Goal: Task Accomplishment & Management: Manage account settings

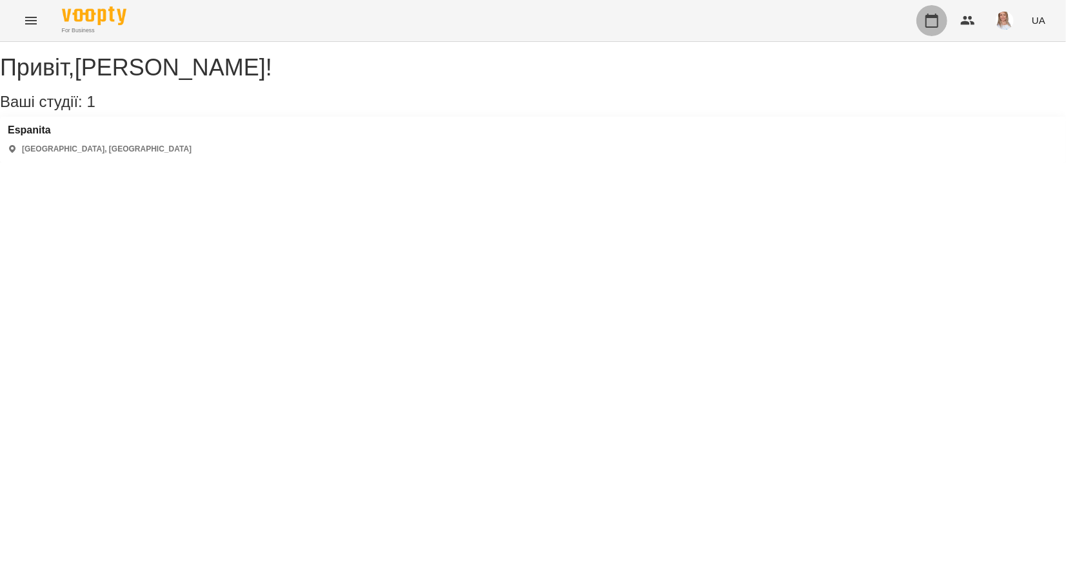
click at [936, 21] on icon "button" at bounding box center [931, 20] width 15 height 15
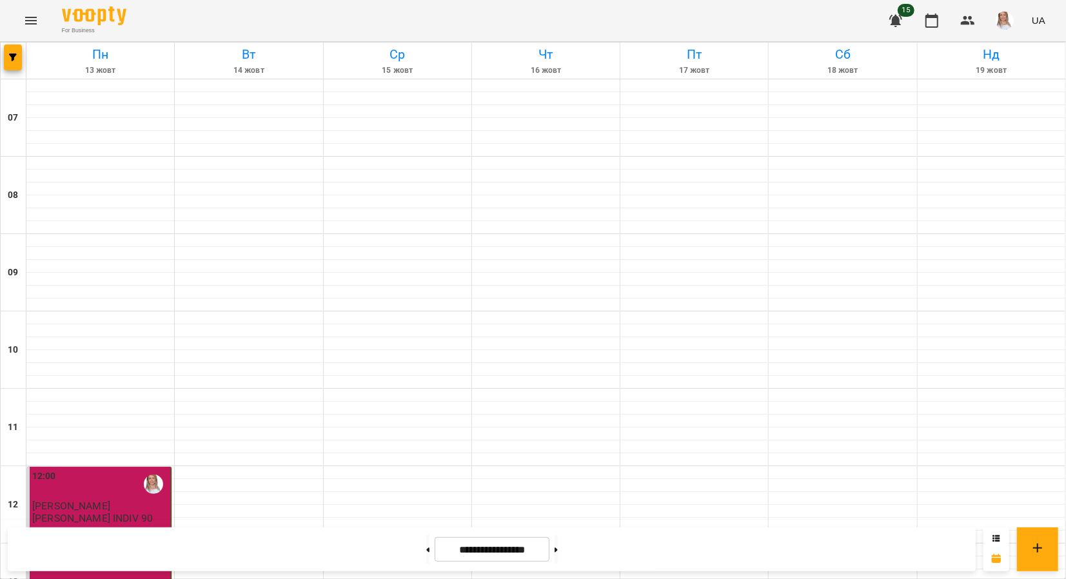
scroll to position [796, 0]
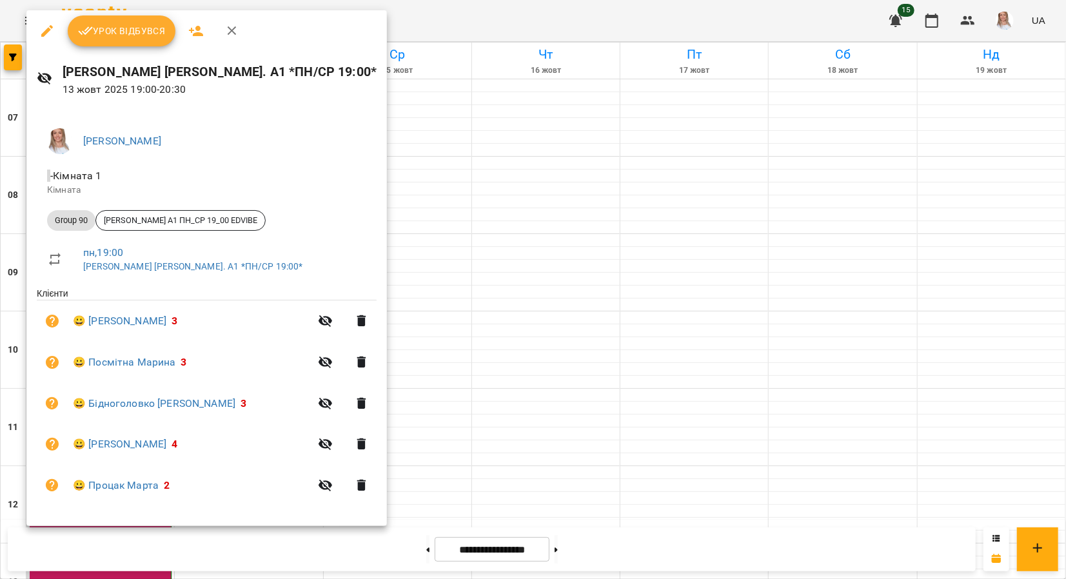
drag, startPoint x: 388, startPoint y: 506, endPoint x: 348, endPoint y: 485, distance: 45.3
click at [389, 505] on div at bounding box center [533, 289] width 1066 height 579
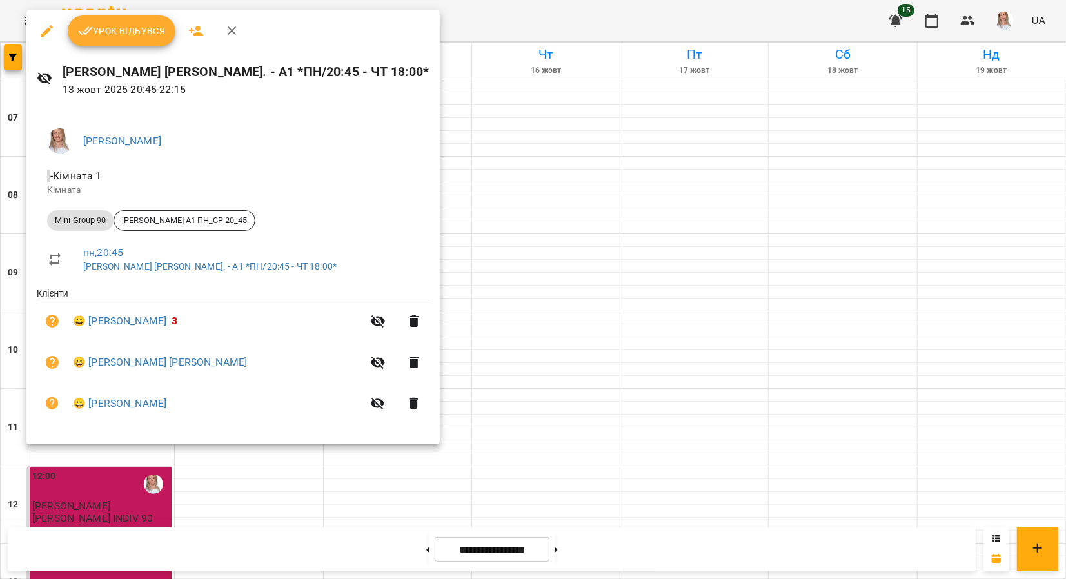
click at [135, 26] on span "Урок відбувся" at bounding box center [122, 30] width 88 height 15
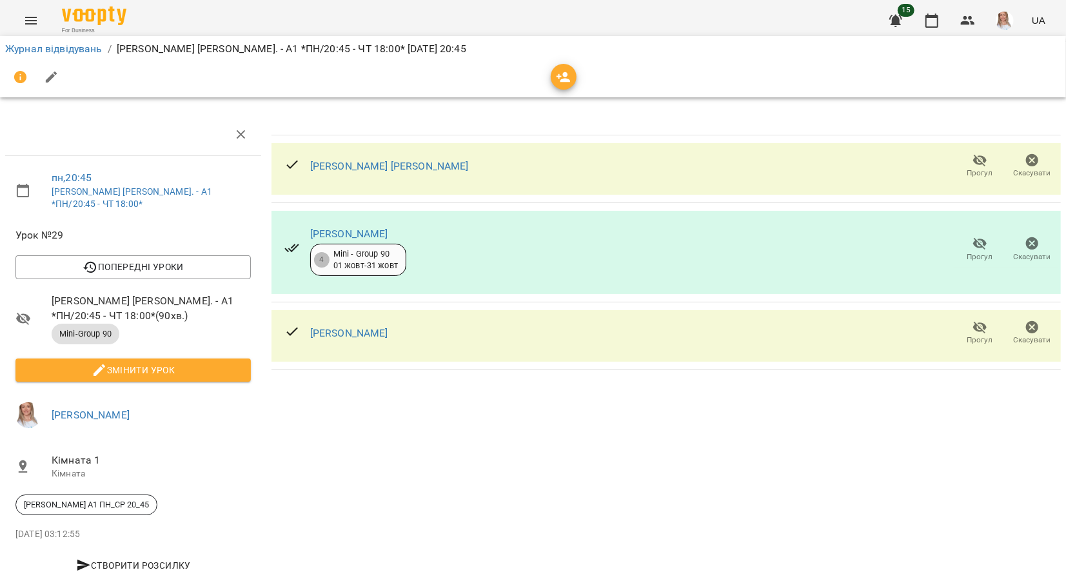
click at [117, 362] on span "Змінити урок" at bounding box center [133, 369] width 215 height 15
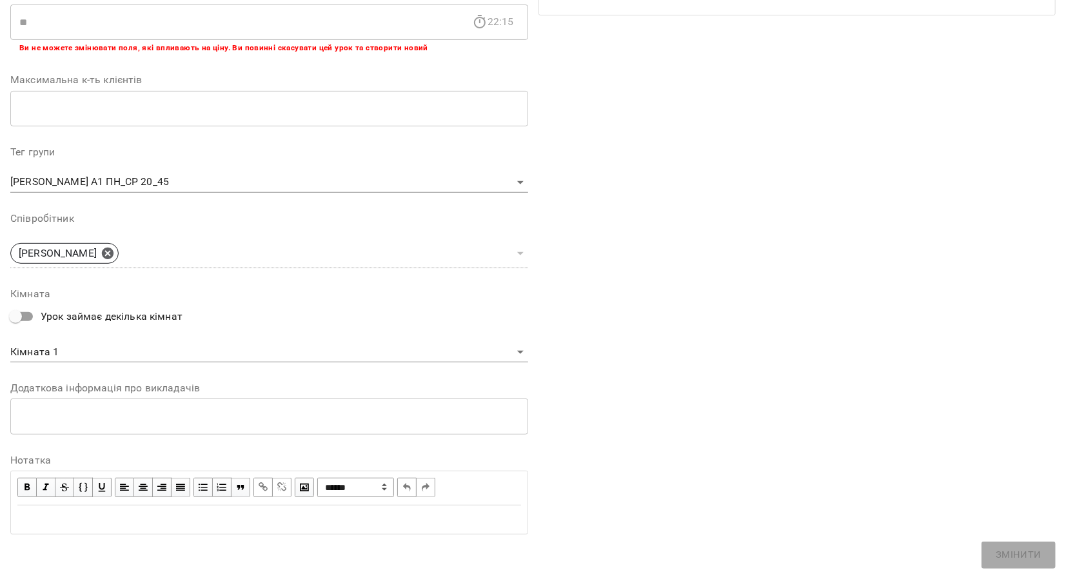
scroll to position [277, 0]
click at [59, 513] on div "Edit text" at bounding box center [269, 519] width 504 height 15
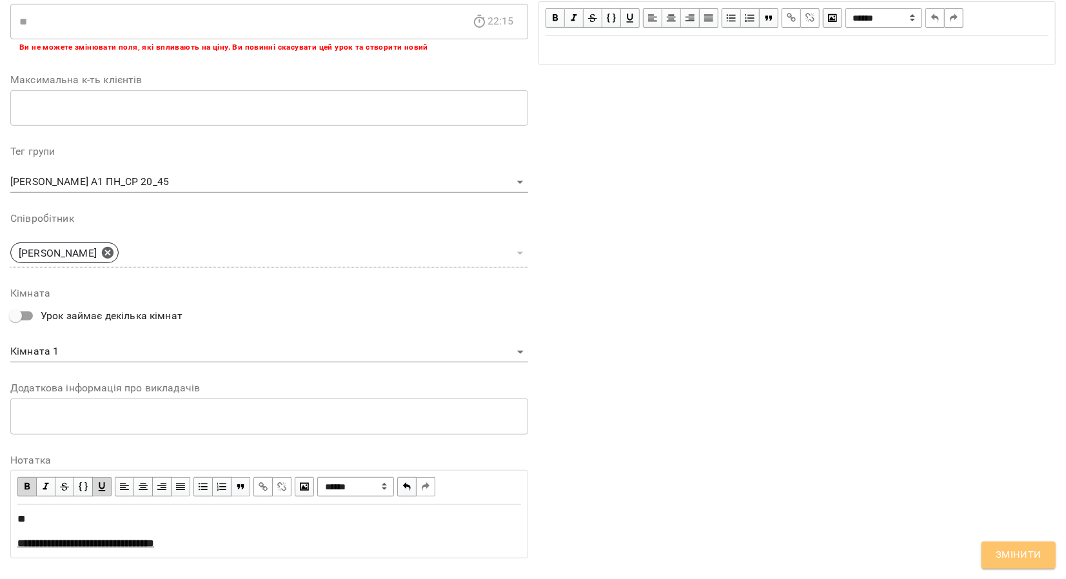
click at [1012, 559] on span "Змінити" at bounding box center [1019, 555] width 46 height 17
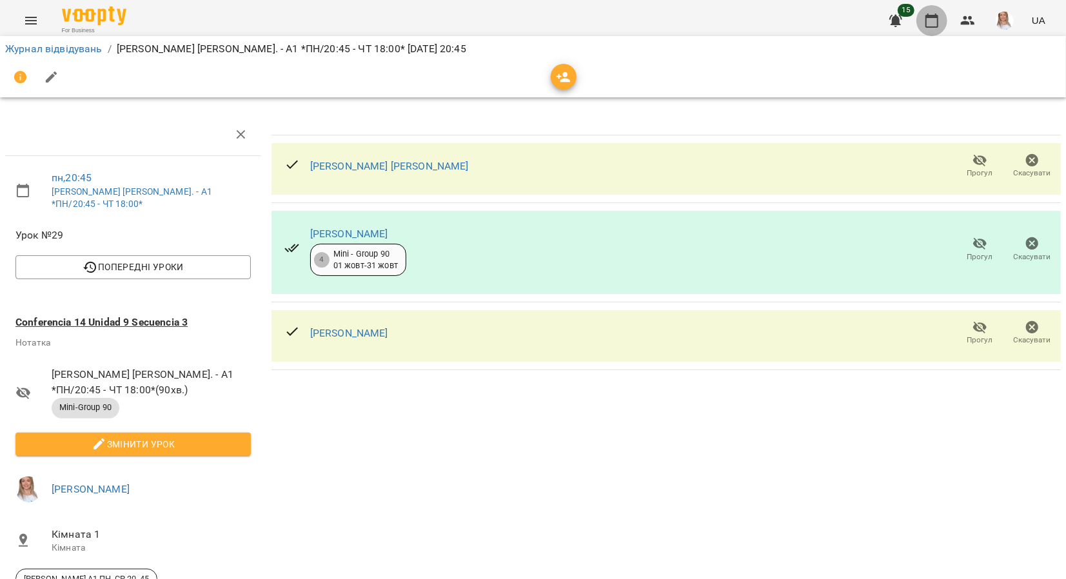
click at [937, 22] on icon "button" at bounding box center [931, 20] width 15 height 15
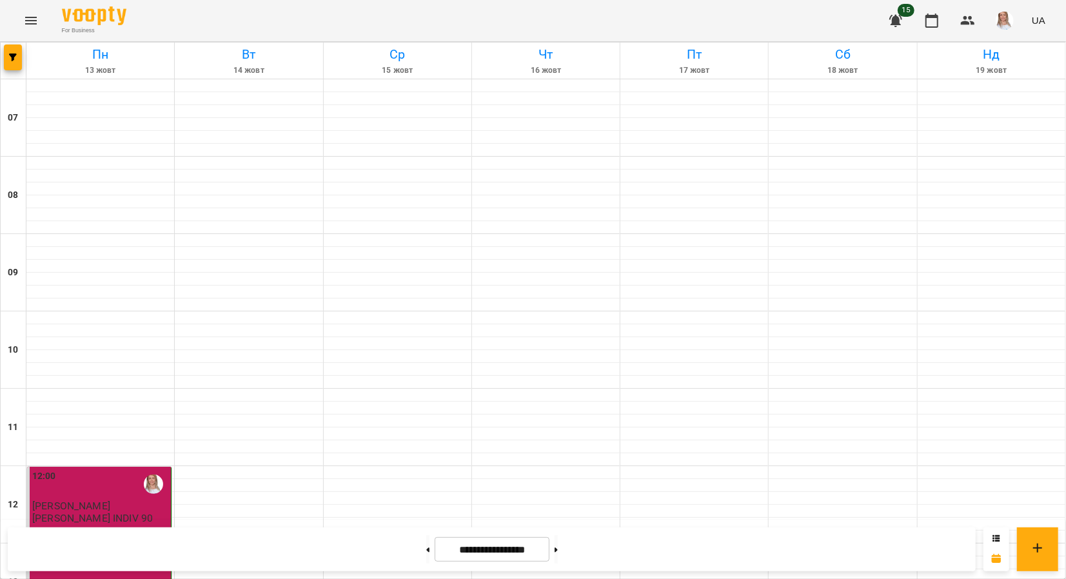
scroll to position [796, 0]
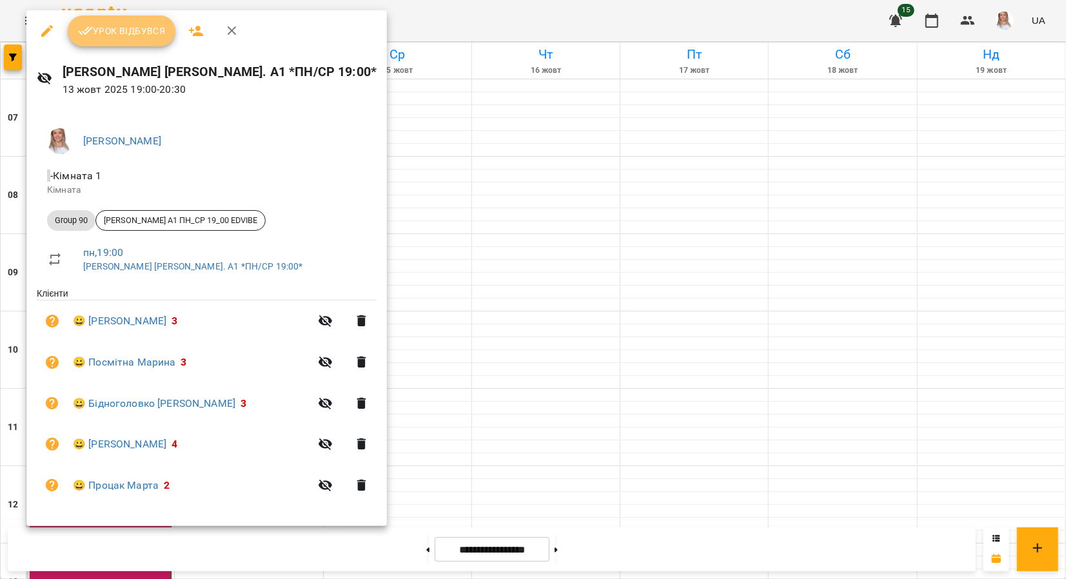
click at [124, 26] on span "Урок відбувся" at bounding box center [122, 30] width 88 height 15
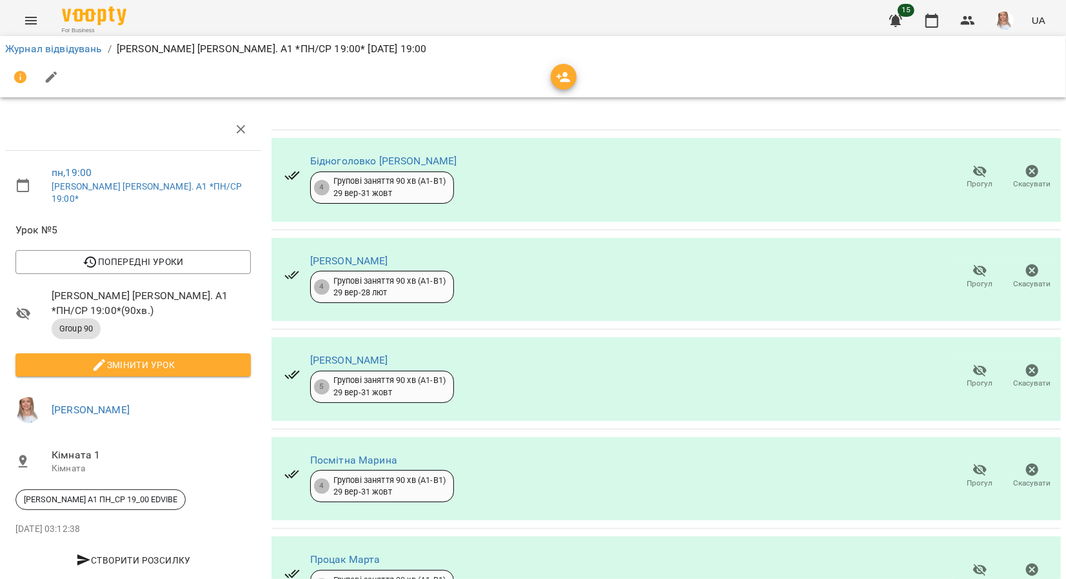
scroll to position [73, 0]
click at [129, 357] on span "Змінити урок" at bounding box center [133, 364] width 215 height 15
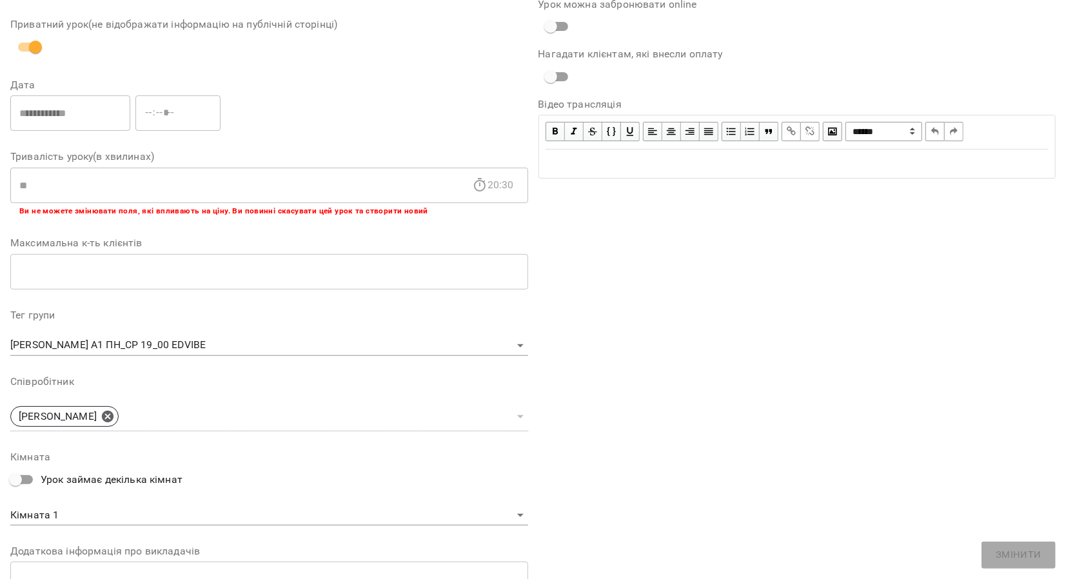
scroll to position [277, 0]
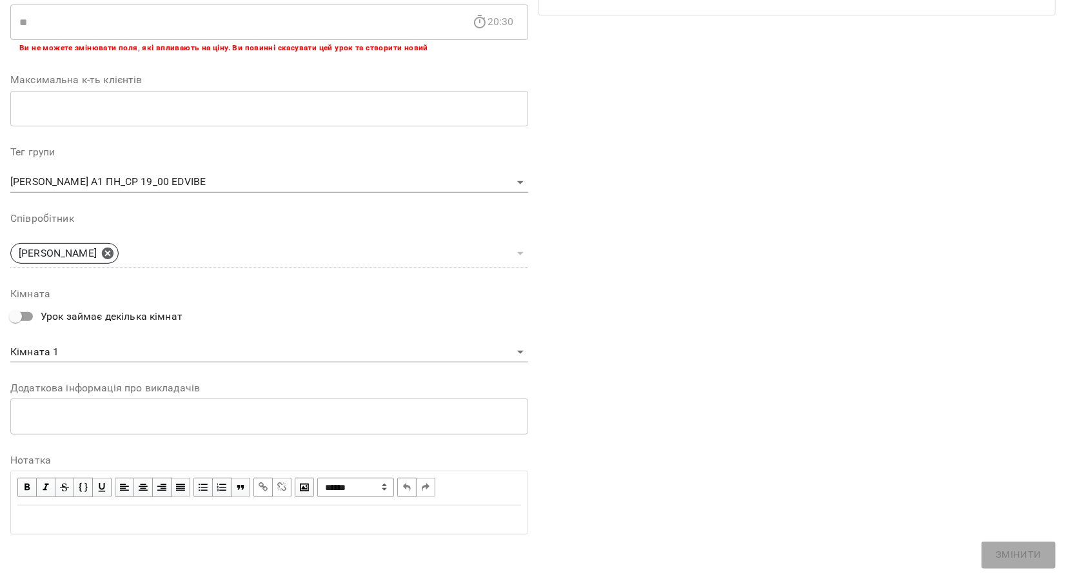
click at [53, 517] on div "Edit text" at bounding box center [269, 519] width 504 height 15
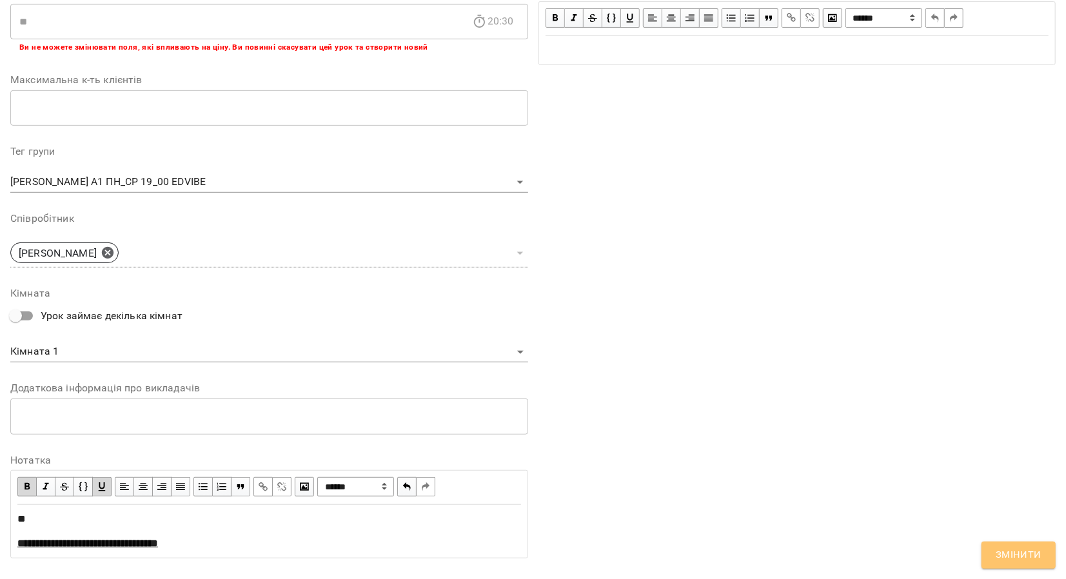
click at [1032, 551] on span "Змінити" at bounding box center [1019, 555] width 46 height 17
